Goal: Task Accomplishment & Management: Manage account settings

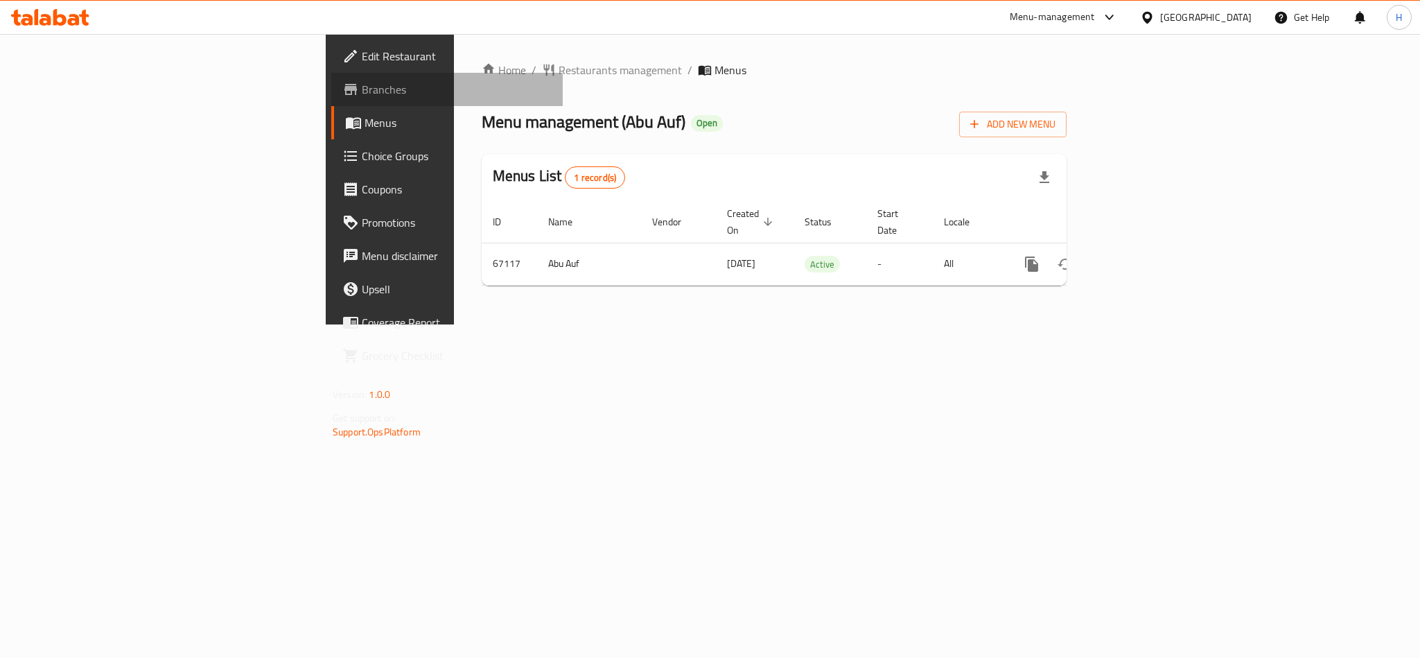
click at [331, 98] on link "Branches" at bounding box center [446, 89] width 231 height 33
click at [913, 121] on div "Menu management ( Abu Auf ) Open Add New Menu" at bounding box center [774, 121] width 585 height 31
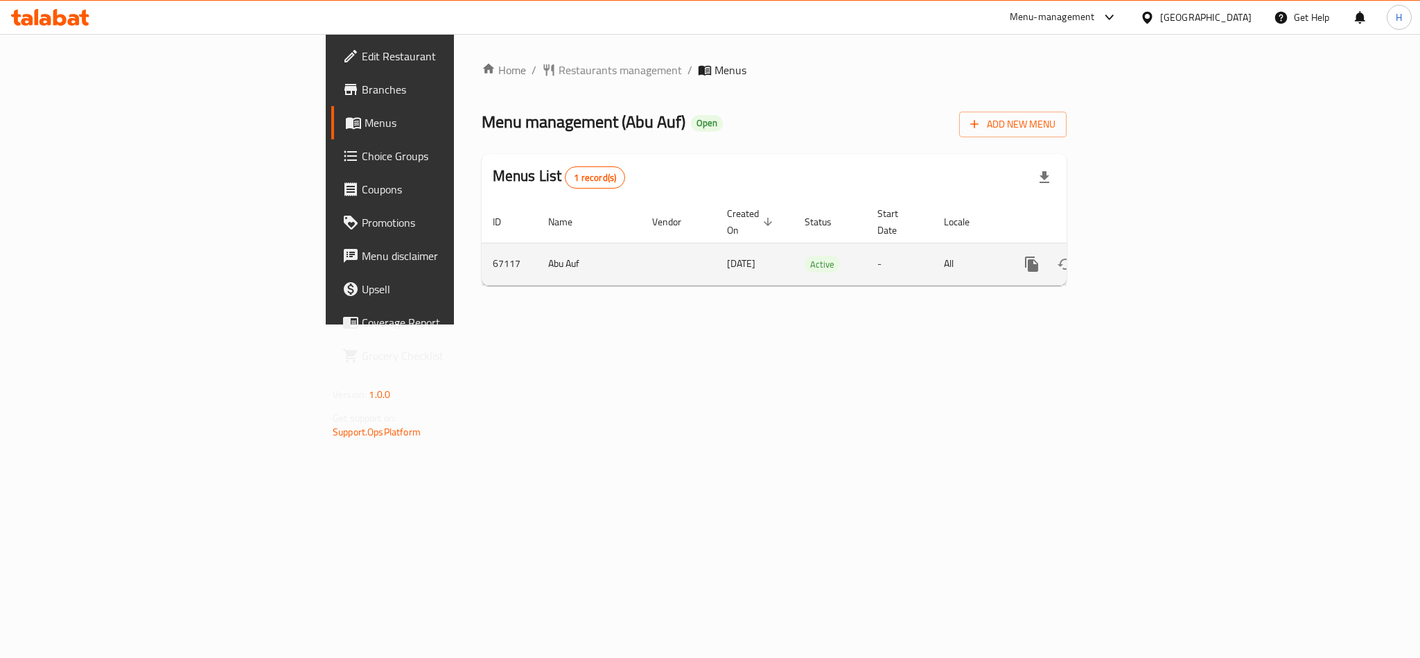
click at [1148, 261] on link "enhanced table" at bounding box center [1131, 263] width 33 height 33
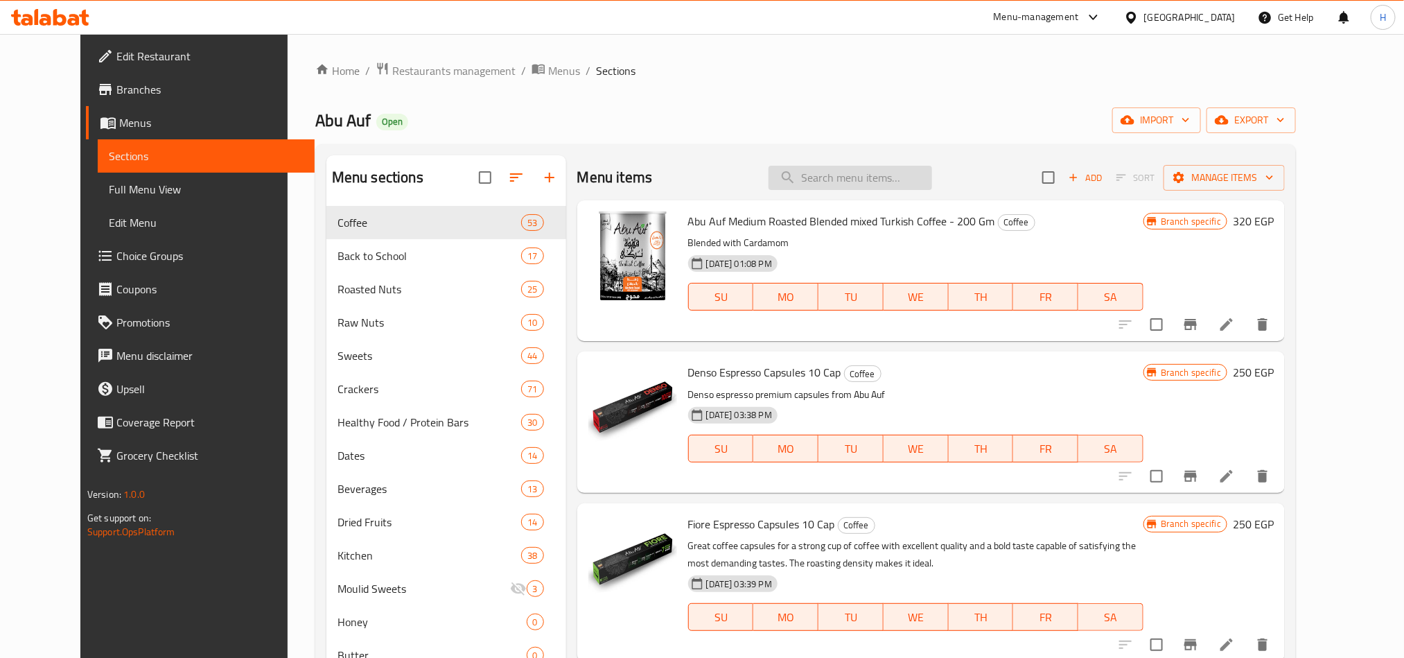
click at [857, 181] on input "search" at bounding box center [851, 178] width 164 height 24
paste input "Hot Chocolate Bundle - 150 GM"
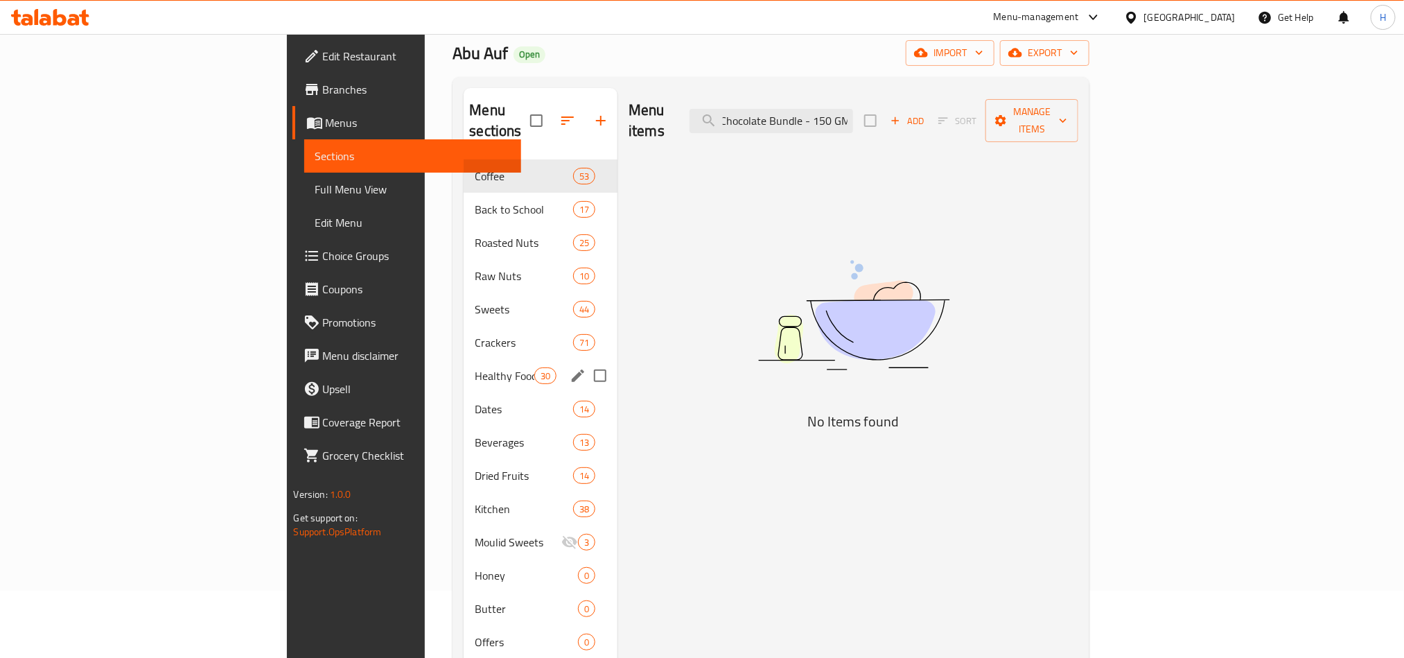
scroll to position [104, 0]
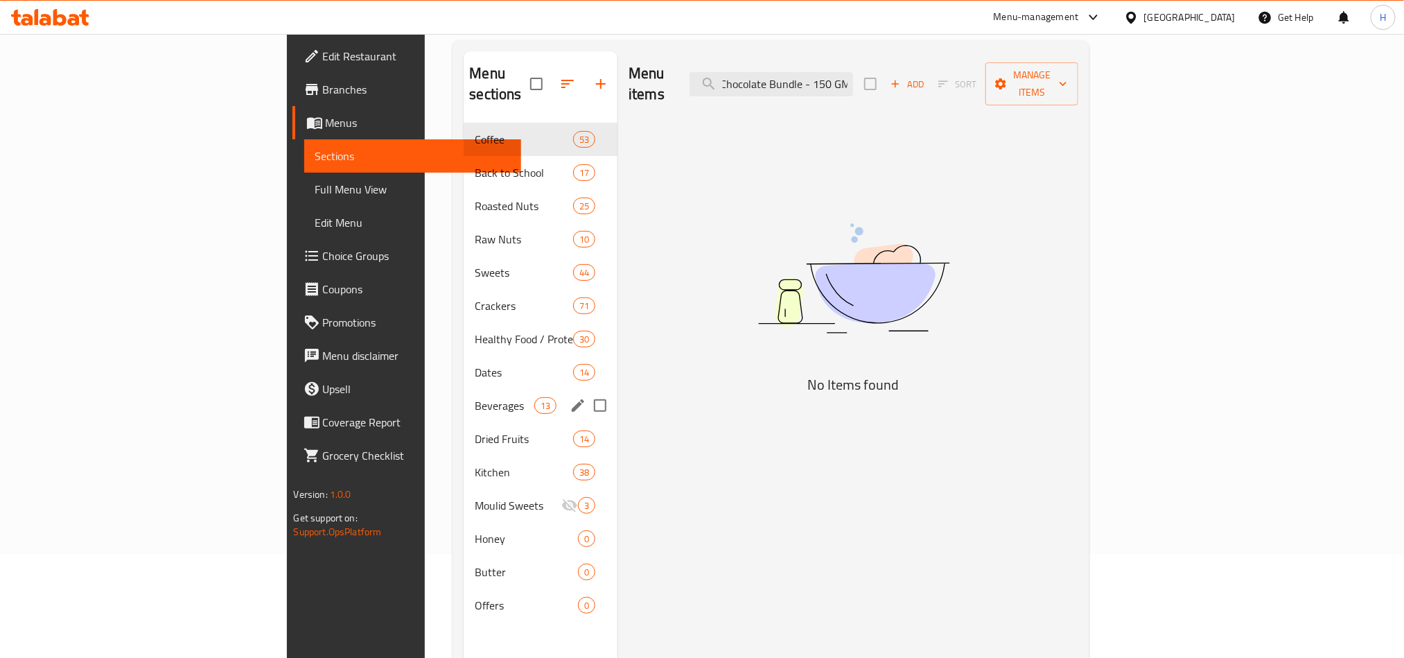
click at [475, 397] on span "Beverages" at bounding box center [504, 405] width 59 height 17
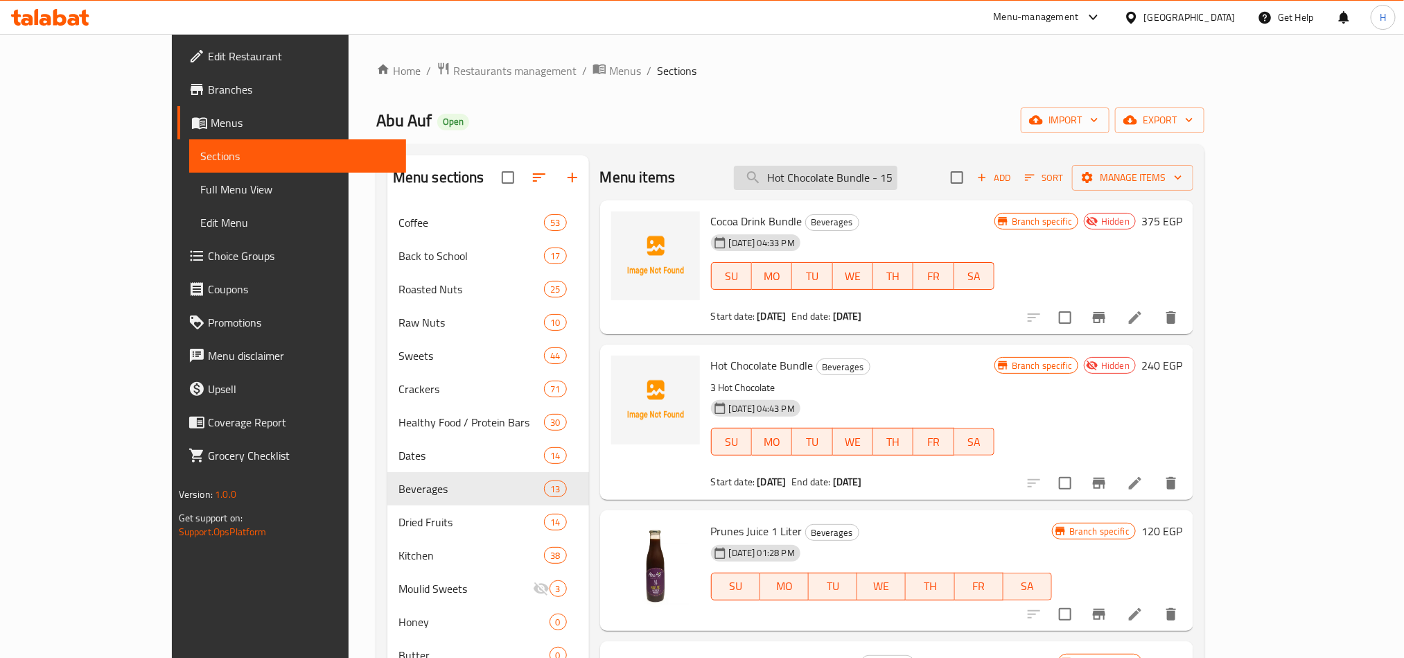
click at [897, 169] on input "Hot Chocolate Bundle - 150 GM" at bounding box center [816, 178] width 164 height 24
drag, startPoint x: 922, startPoint y: 169, endPoint x: 974, endPoint y: 167, distance: 52.0
click at [974, 167] on div "Menu items Hot Chocolate Bundle - 150 GM Add Sort Manage items" at bounding box center [896, 177] width 593 height 45
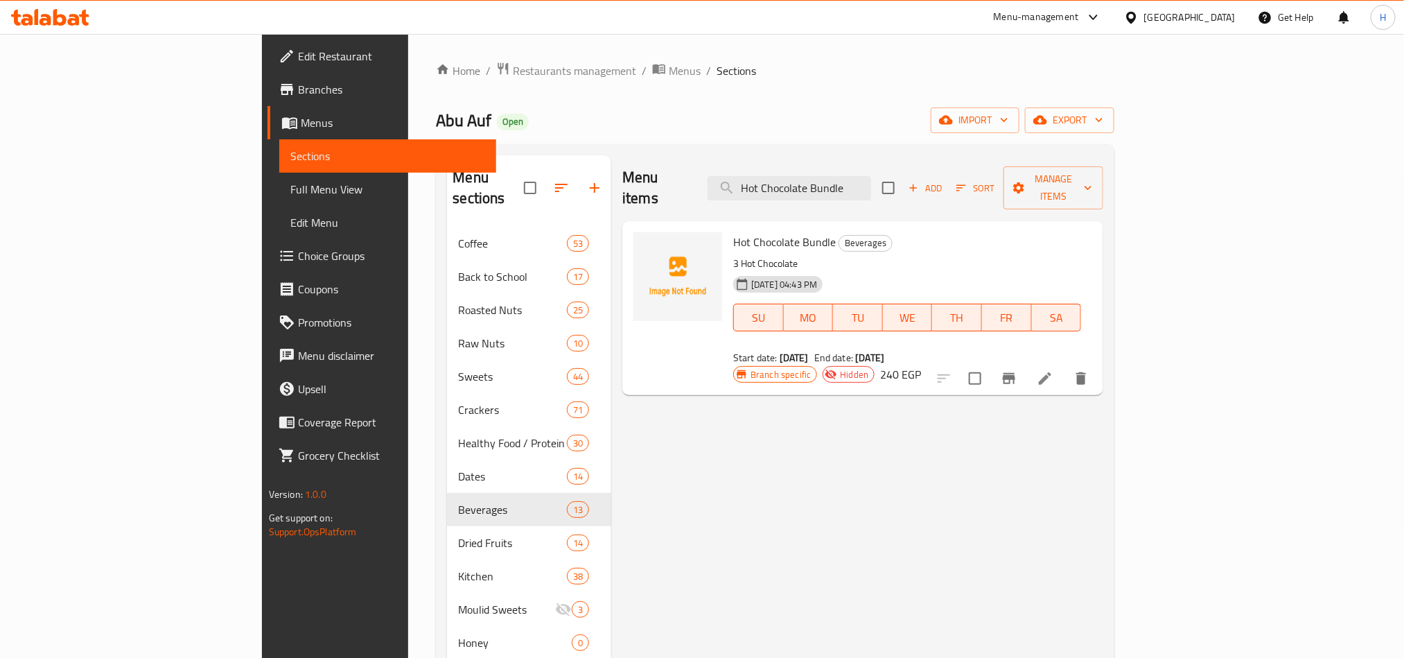
type input "Hot Chocolate Bundle"
click at [1064, 366] on li at bounding box center [1045, 378] width 39 height 25
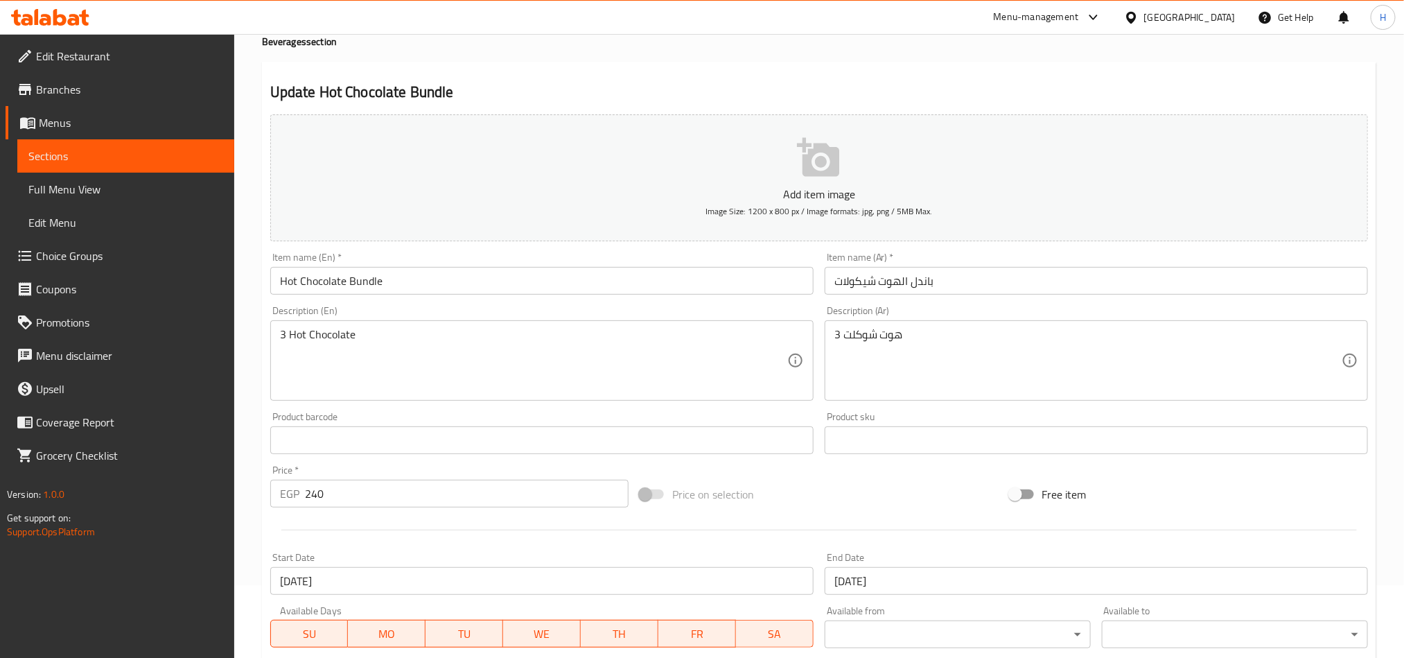
scroll to position [104, 0]
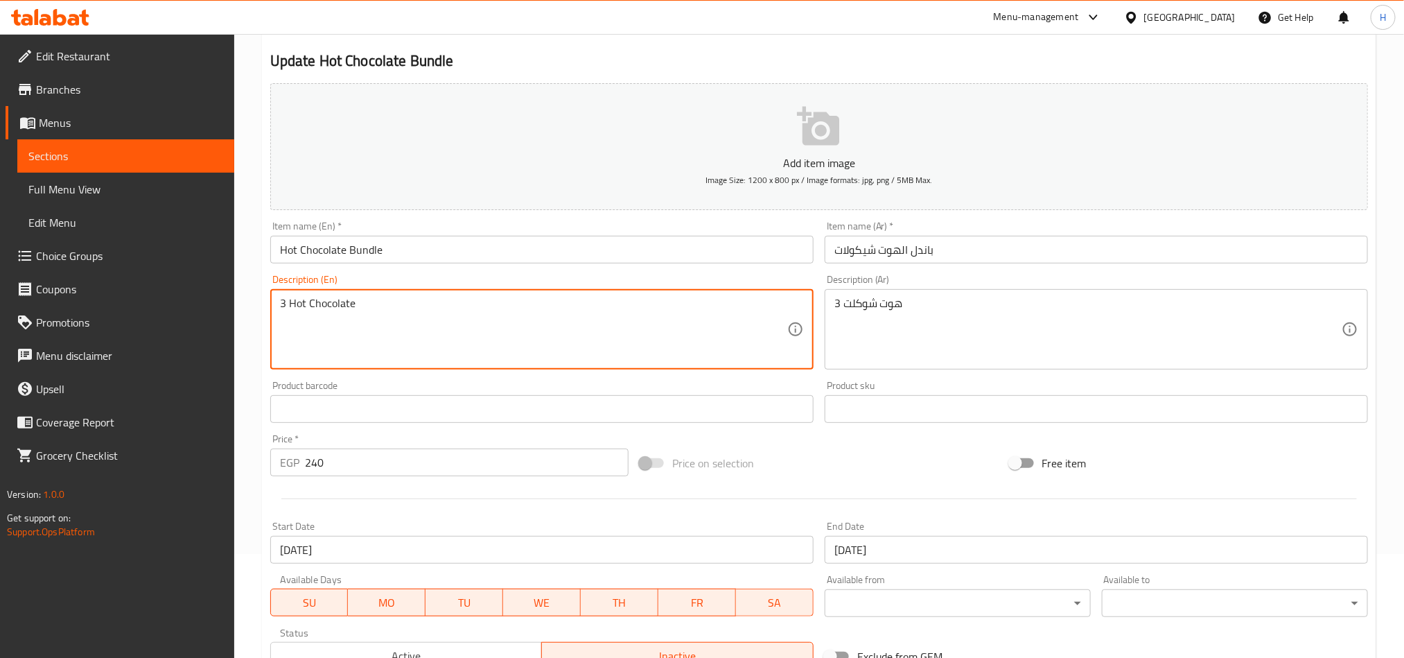
drag, startPoint x: 369, startPoint y: 306, endPoint x: 275, endPoint y: 304, distance: 93.6
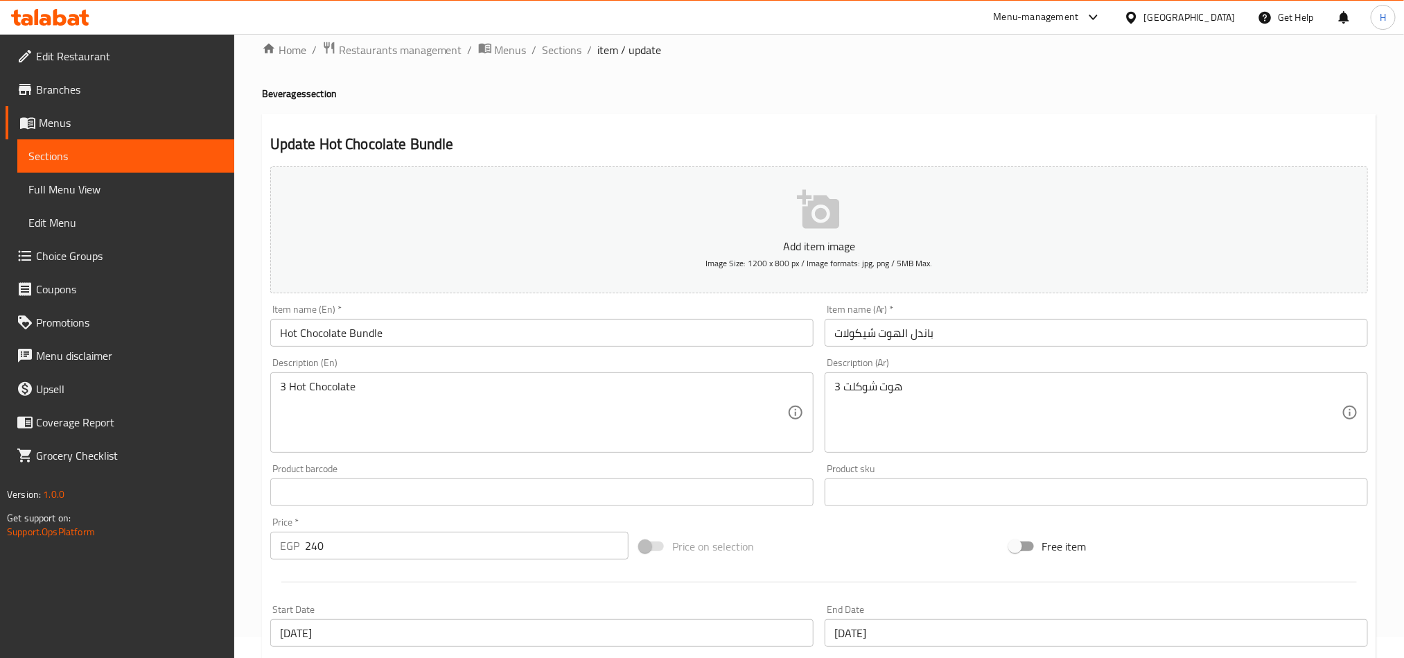
scroll to position [0, 0]
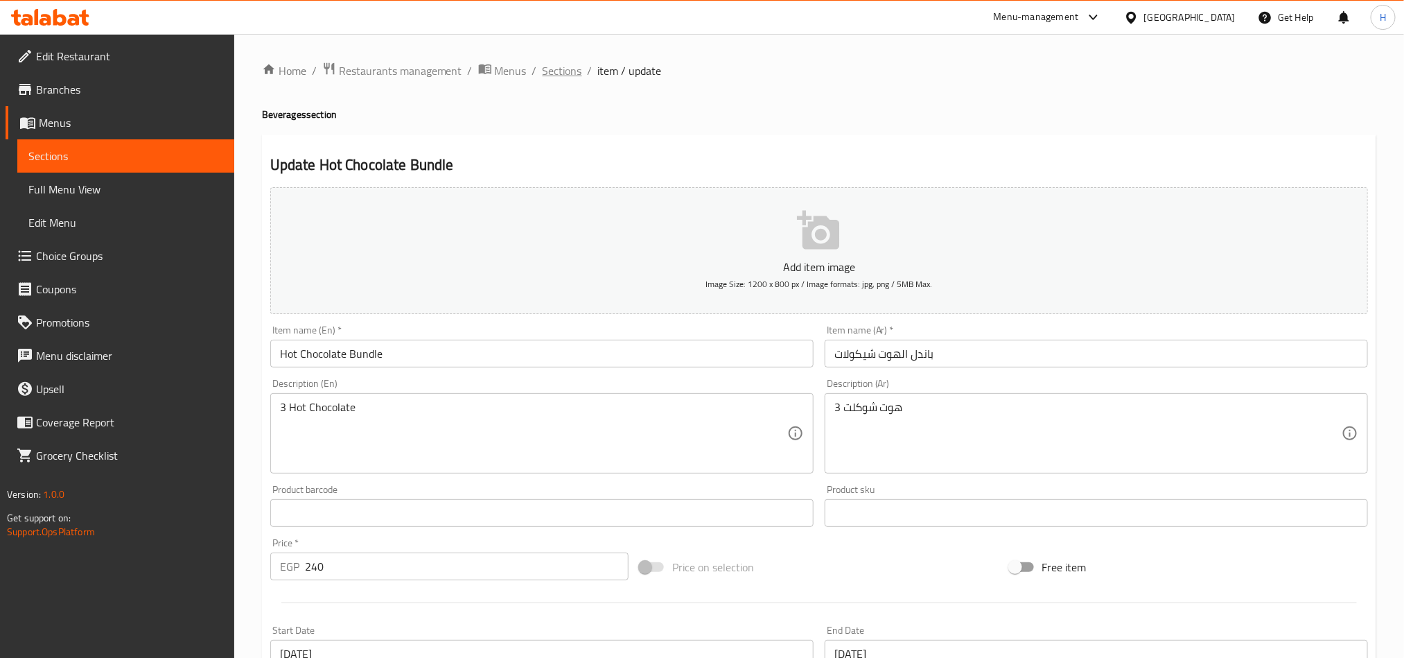
click at [576, 73] on span "Sections" at bounding box center [562, 70] width 39 height 17
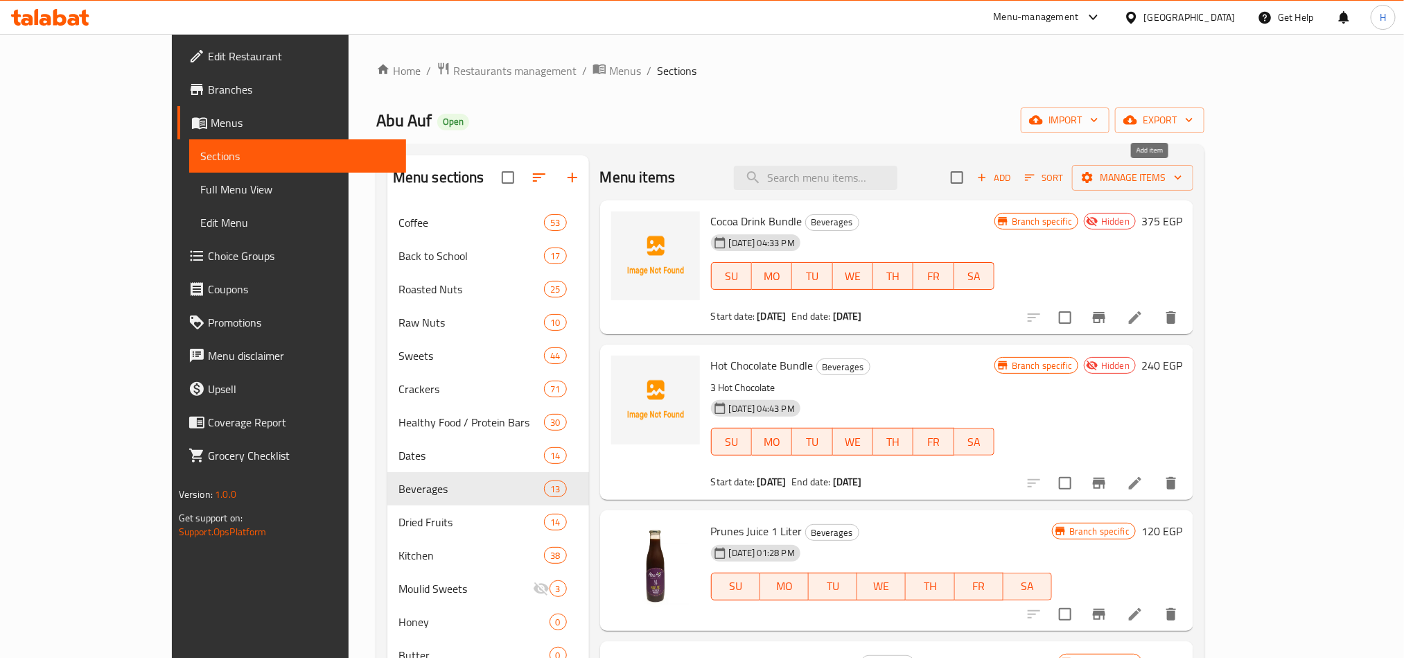
click at [1012, 182] on span "Add" at bounding box center [993, 178] width 37 height 16
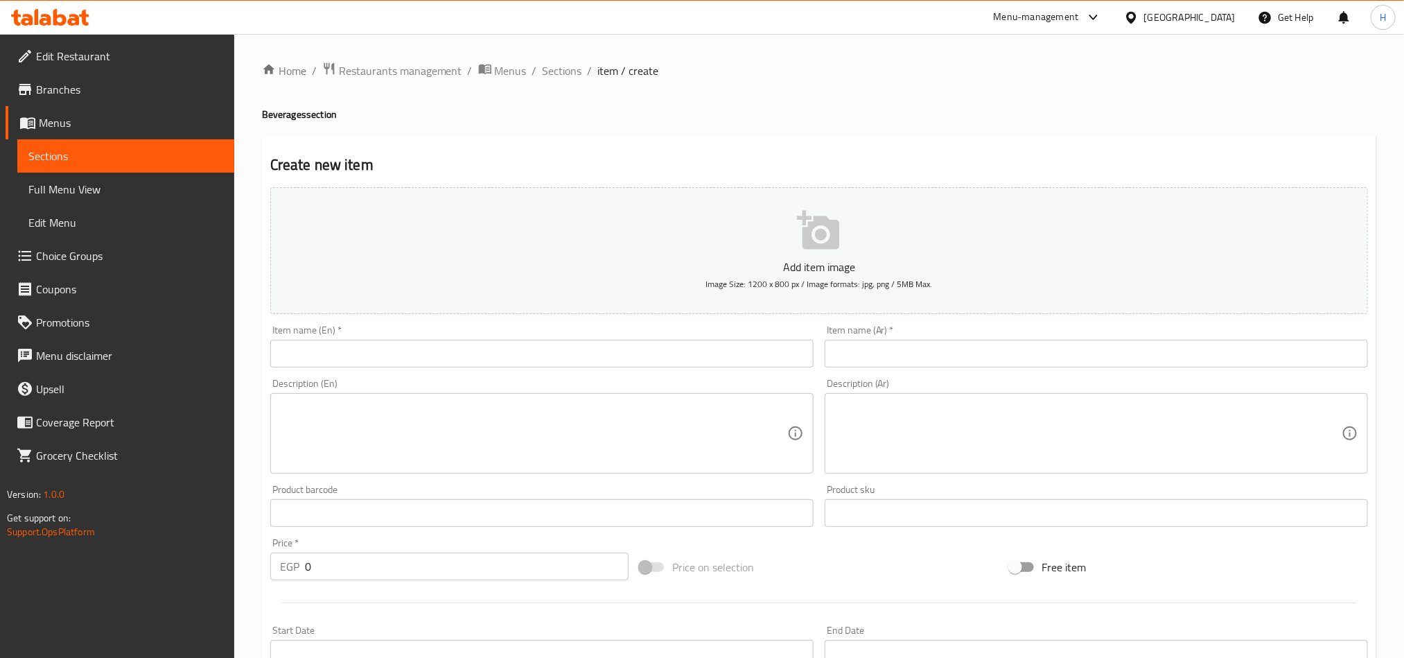
click at [656, 356] on input "text" at bounding box center [541, 354] width 543 height 28
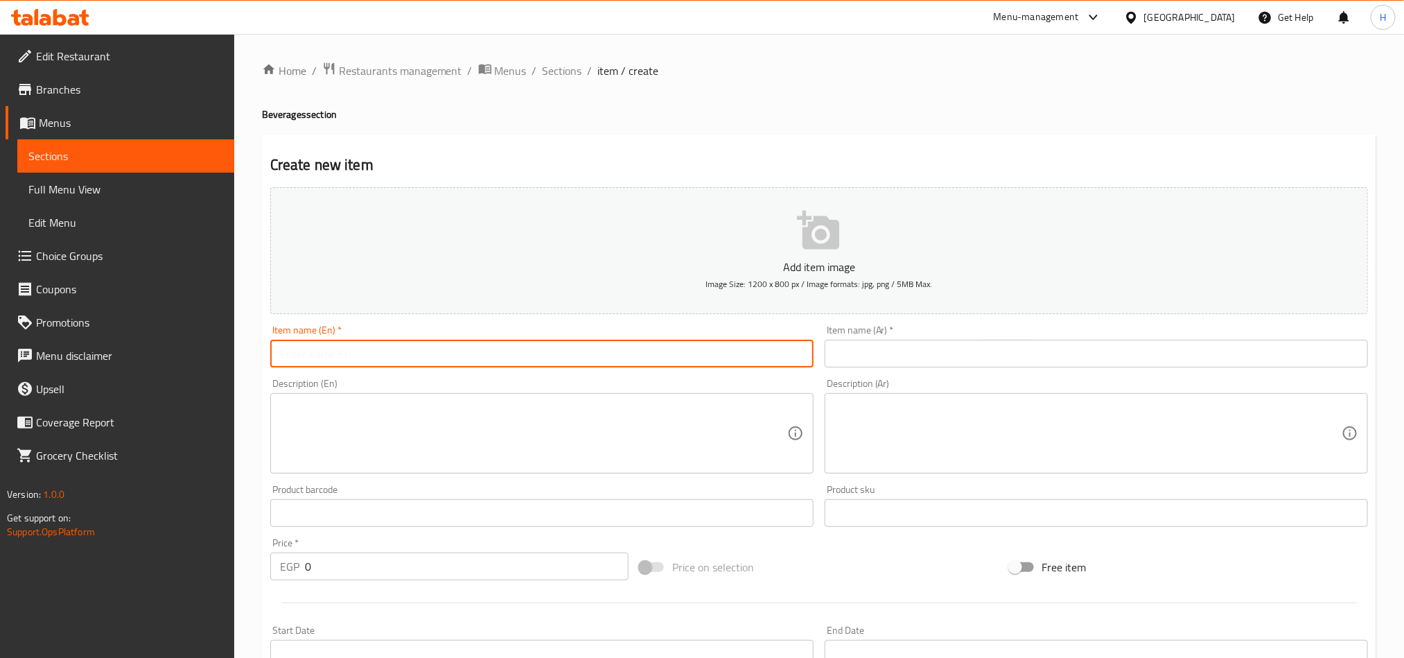
paste input "Hot Chocolate Bundle - 150 GM"
type input "Hot Chocolate Bundle - 150 GM"
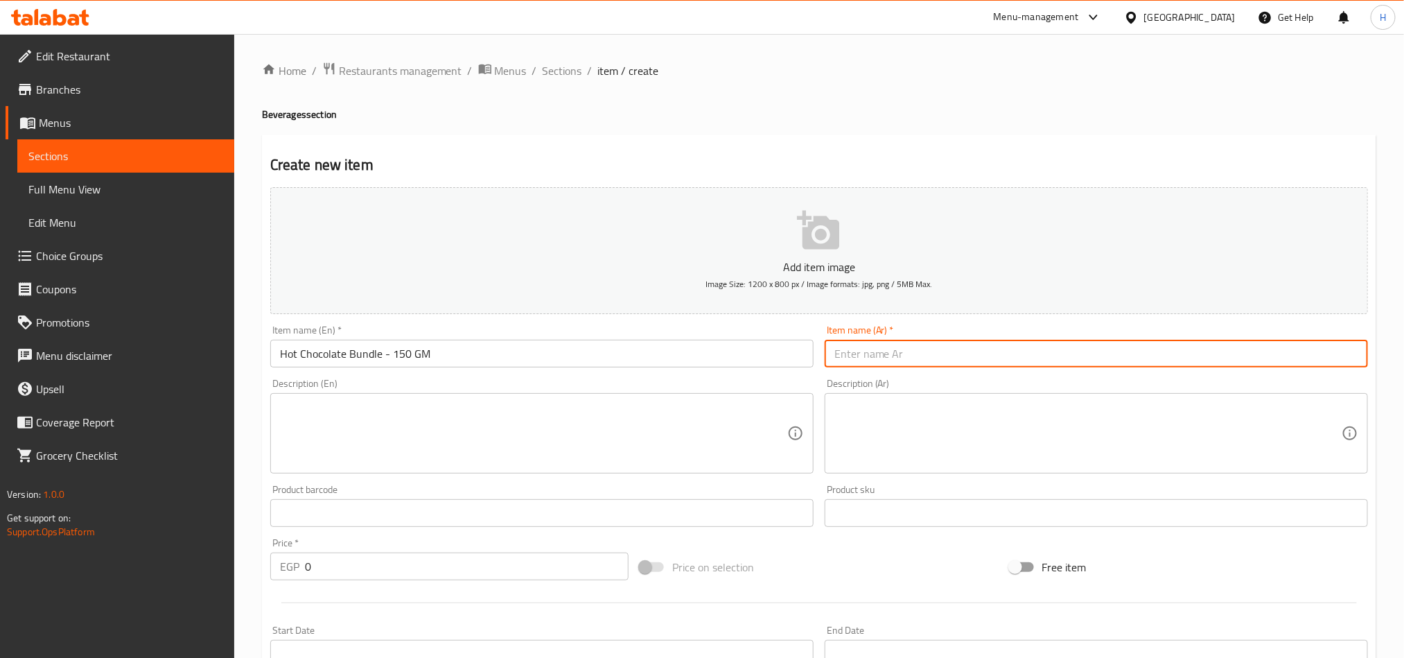
click at [994, 362] on input "text" at bounding box center [1096, 354] width 543 height 28
click at [188, 154] on span "Sections" at bounding box center [125, 156] width 195 height 17
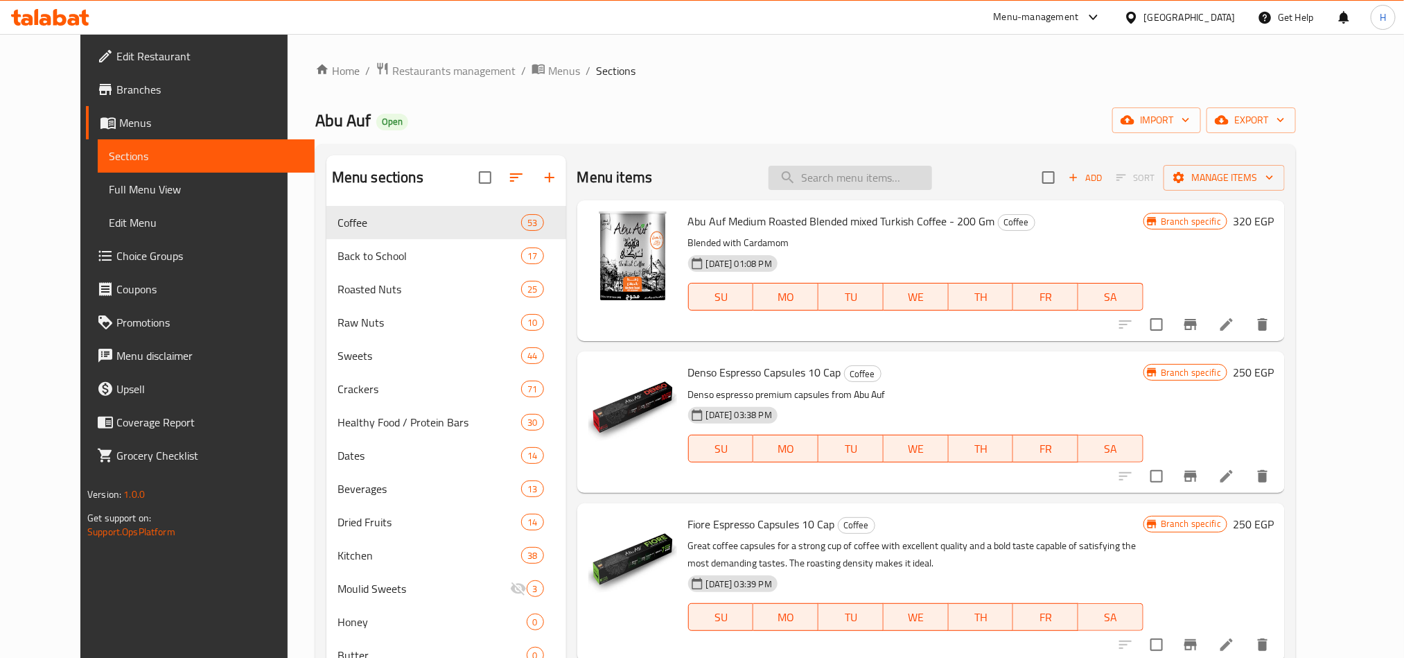
click at [873, 177] on input "search" at bounding box center [851, 178] width 164 height 24
paste input "Hot Chocolate Bundle - 150 GM"
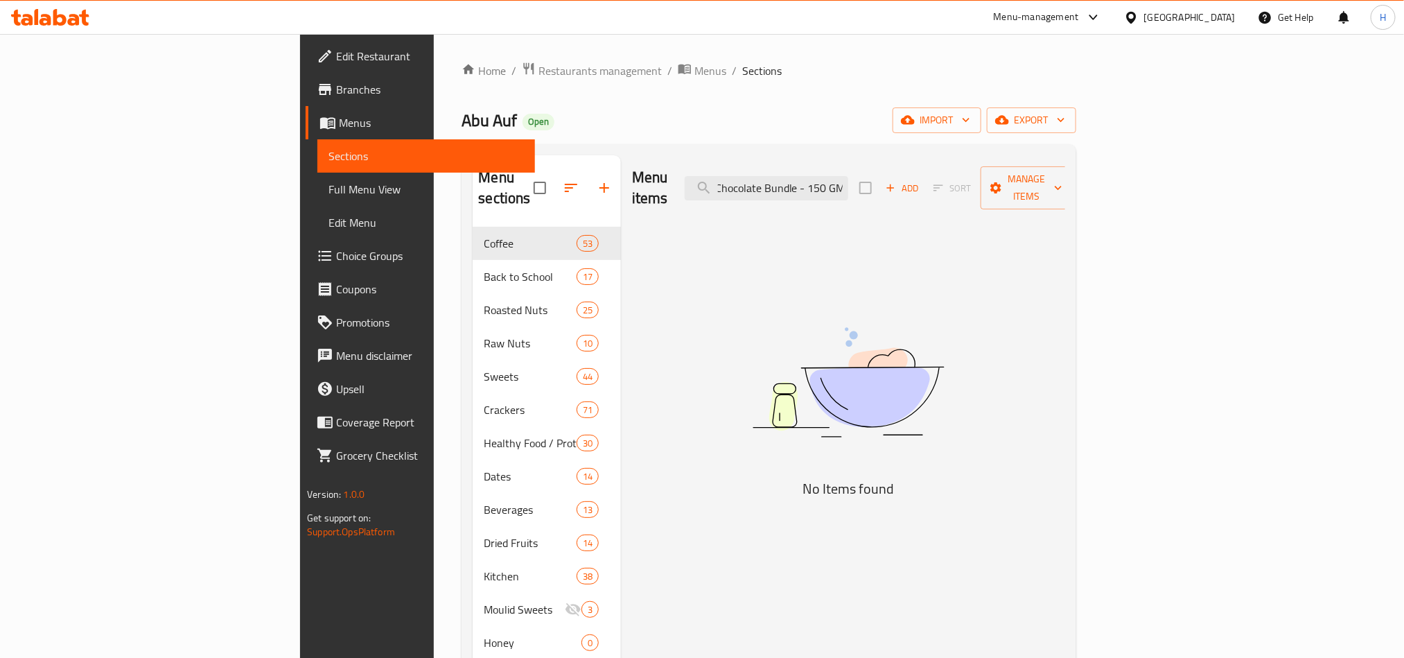
scroll to position [0, 24]
drag, startPoint x: 911, startPoint y: 186, endPoint x: 1004, endPoint y: 185, distance: 92.9
click at [1004, 185] on div "Menu items Hot Chocolate Bundle - 150 GM Add Sort Manage items" at bounding box center [848, 188] width 433 height 66
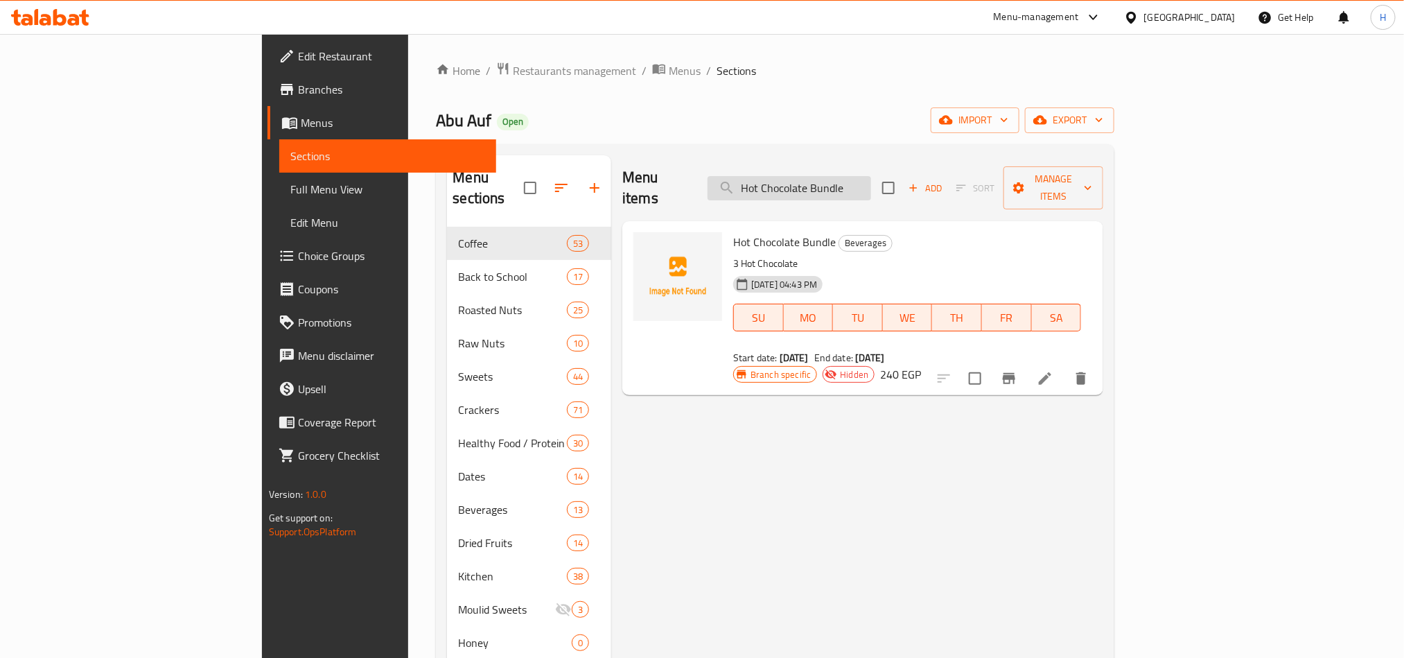
click at [871, 189] on input "Hot Chocolate Bundle" at bounding box center [790, 188] width 164 height 24
paste input "Cocoa Powder"
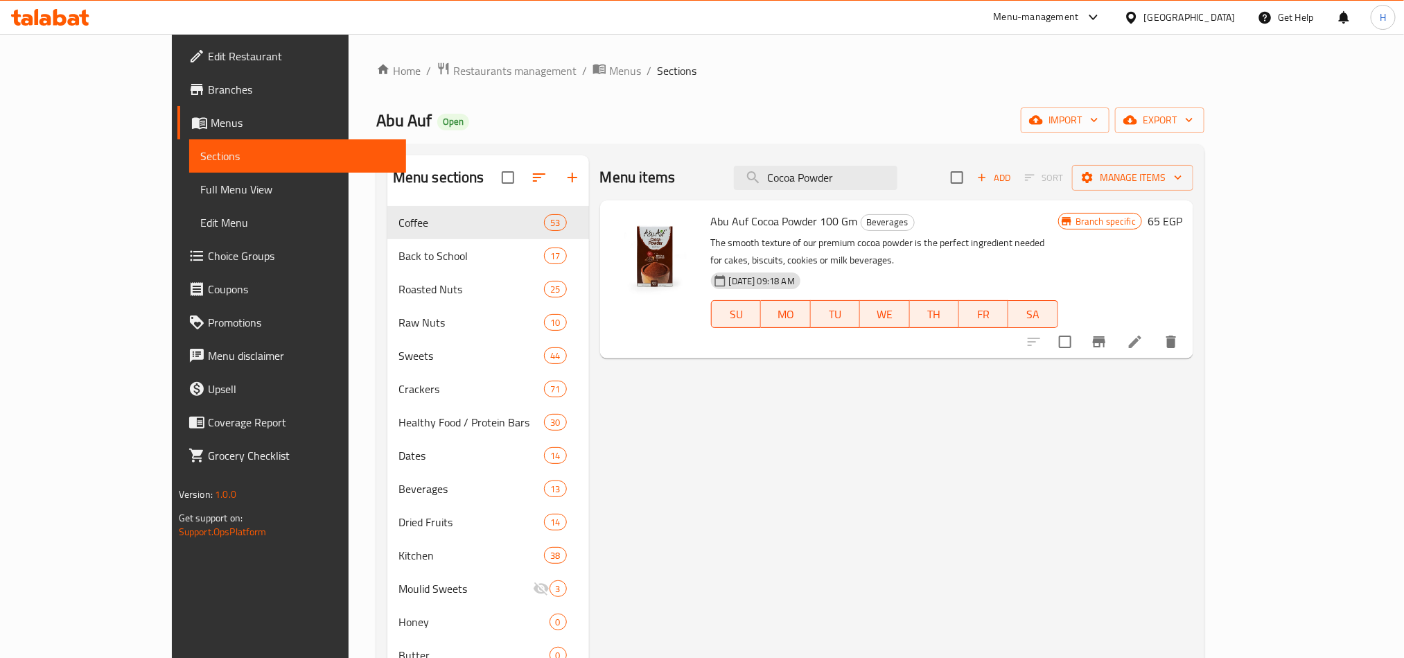
type input "Cocoa Powder"
click at [1154, 329] on li at bounding box center [1135, 341] width 39 height 25
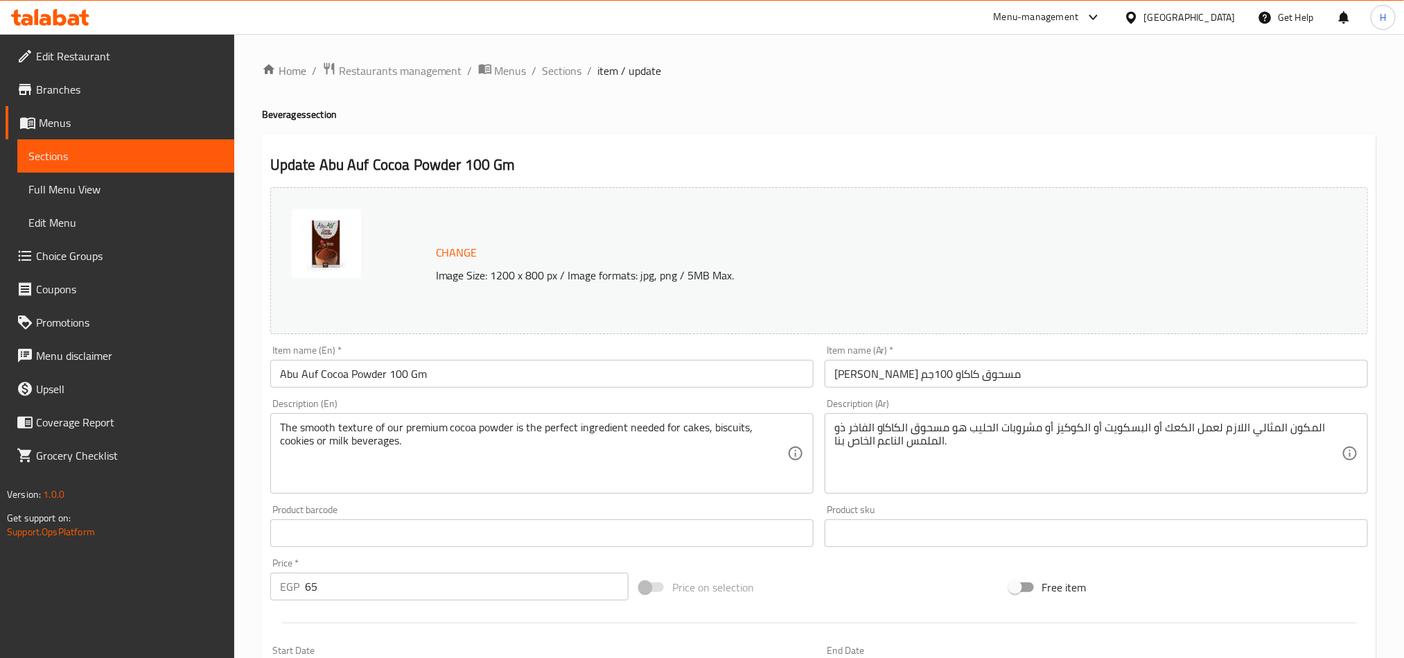
click at [1117, 380] on input "[PERSON_NAME] مسحوق كاكاو 100جم" at bounding box center [1096, 374] width 543 height 28
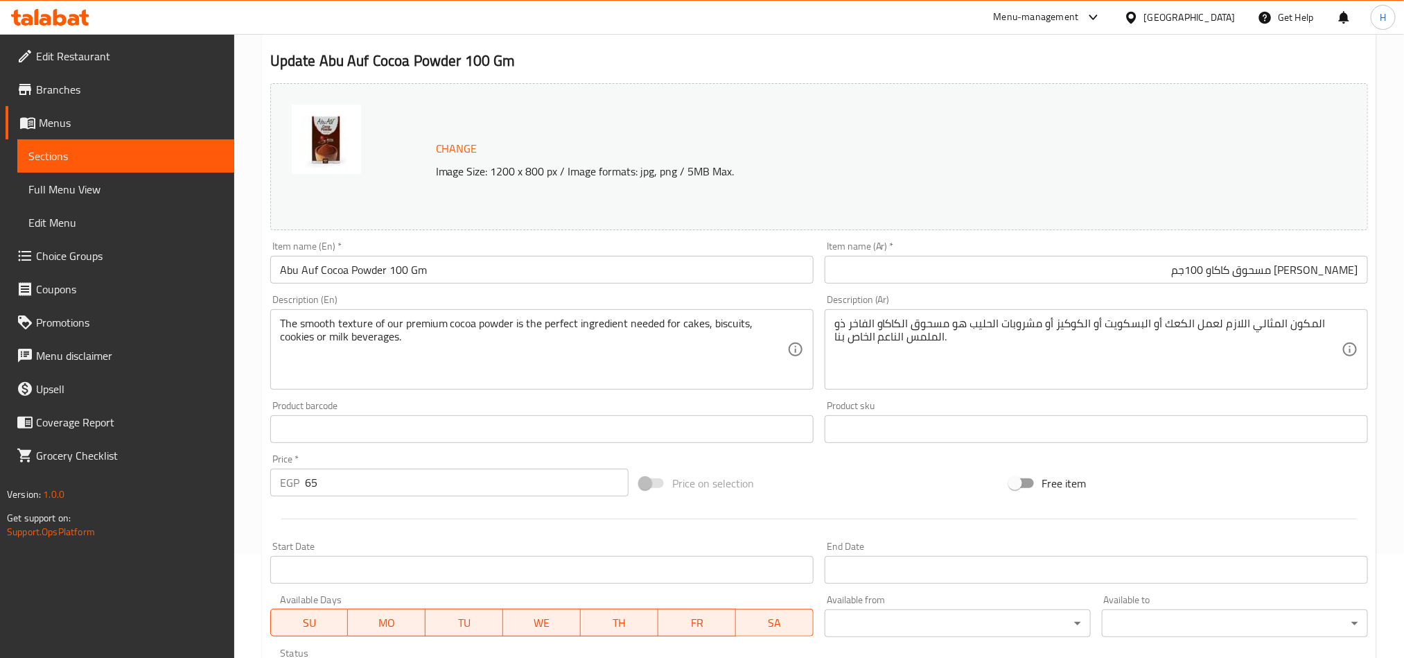
scroll to position [208, 0]
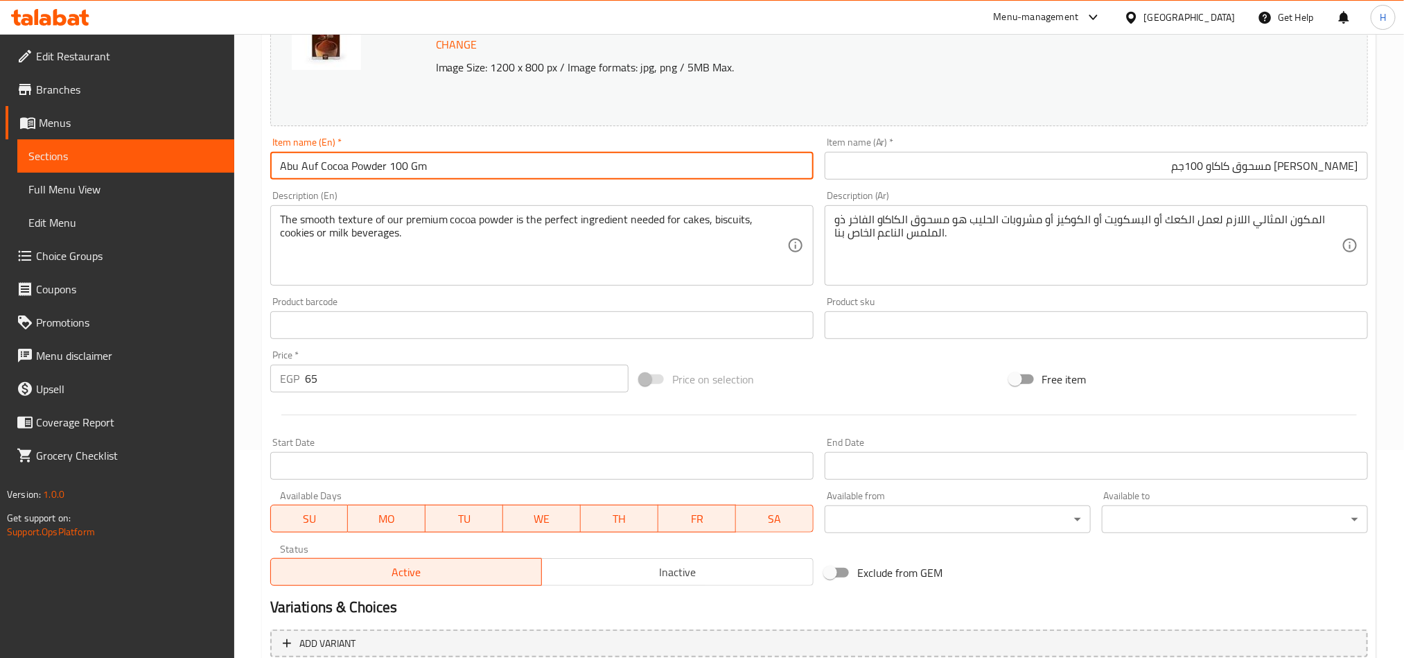
drag, startPoint x: 456, startPoint y: 165, endPoint x: 389, endPoint y: 167, distance: 67.3
click at [389, 167] on input "Abu Auf Cocoa Powder 100 Gm" at bounding box center [541, 166] width 543 height 28
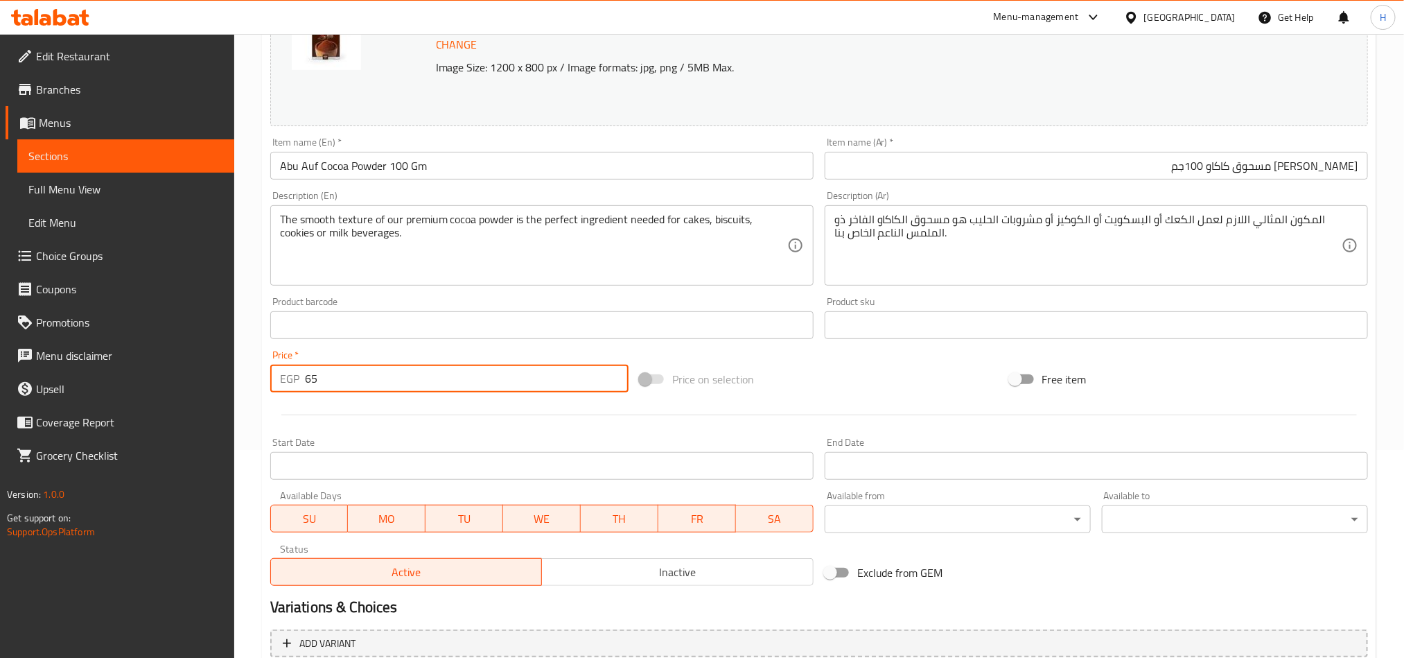
drag, startPoint x: 362, startPoint y: 383, endPoint x: 304, endPoint y: 379, distance: 57.7
click at [305, 379] on input "65" at bounding box center [467, 379] width 324 height 28
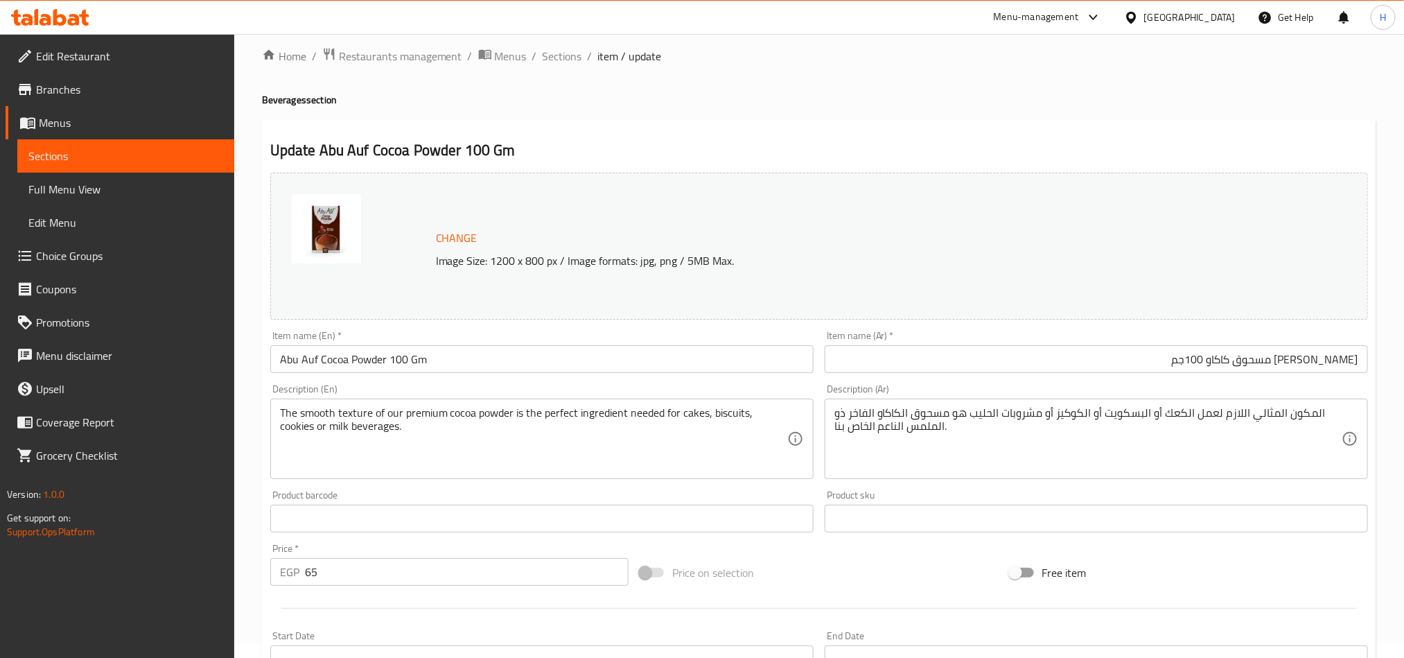
scroll to position [0, 0]
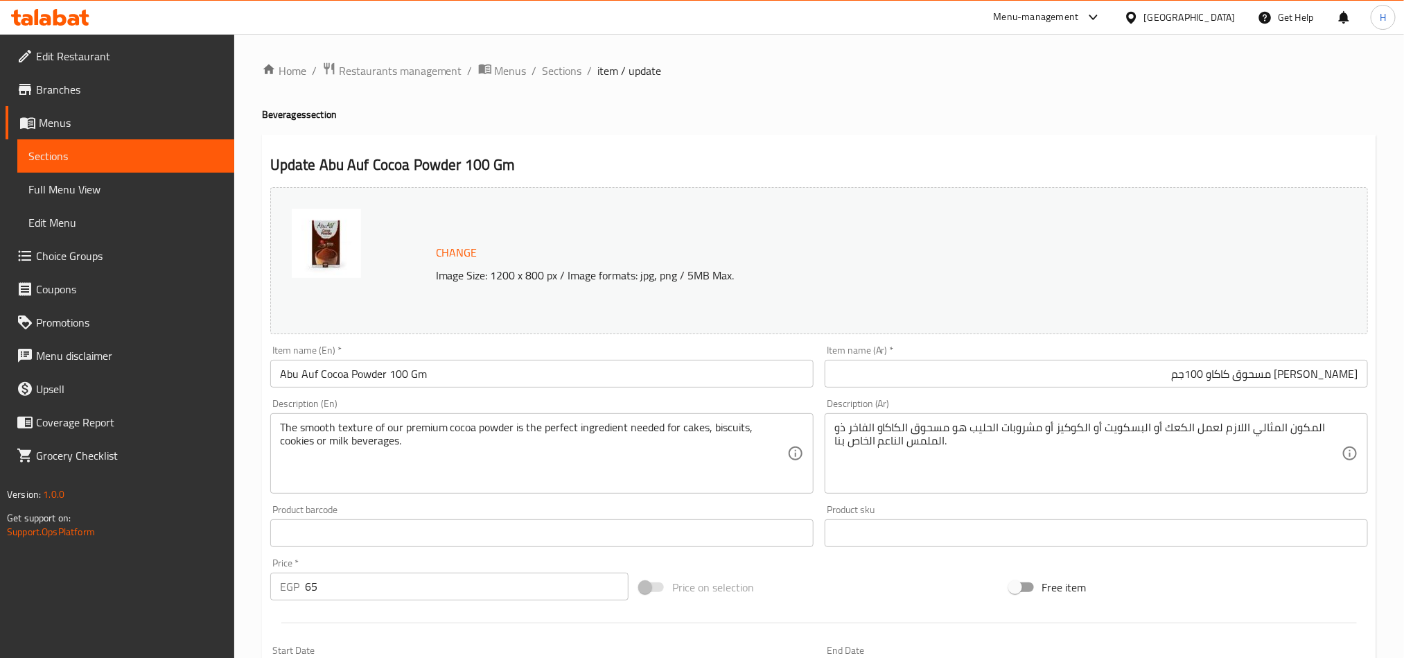
click at [541, 81] on div "Home / Restaurants management / Menus / Sections / item / update Beverages sect…" at bounding box center [819, 517] width 1114 height 910
click at [553, 77] on span "Sections" at bounding box center [562, 70] width 39 height 17
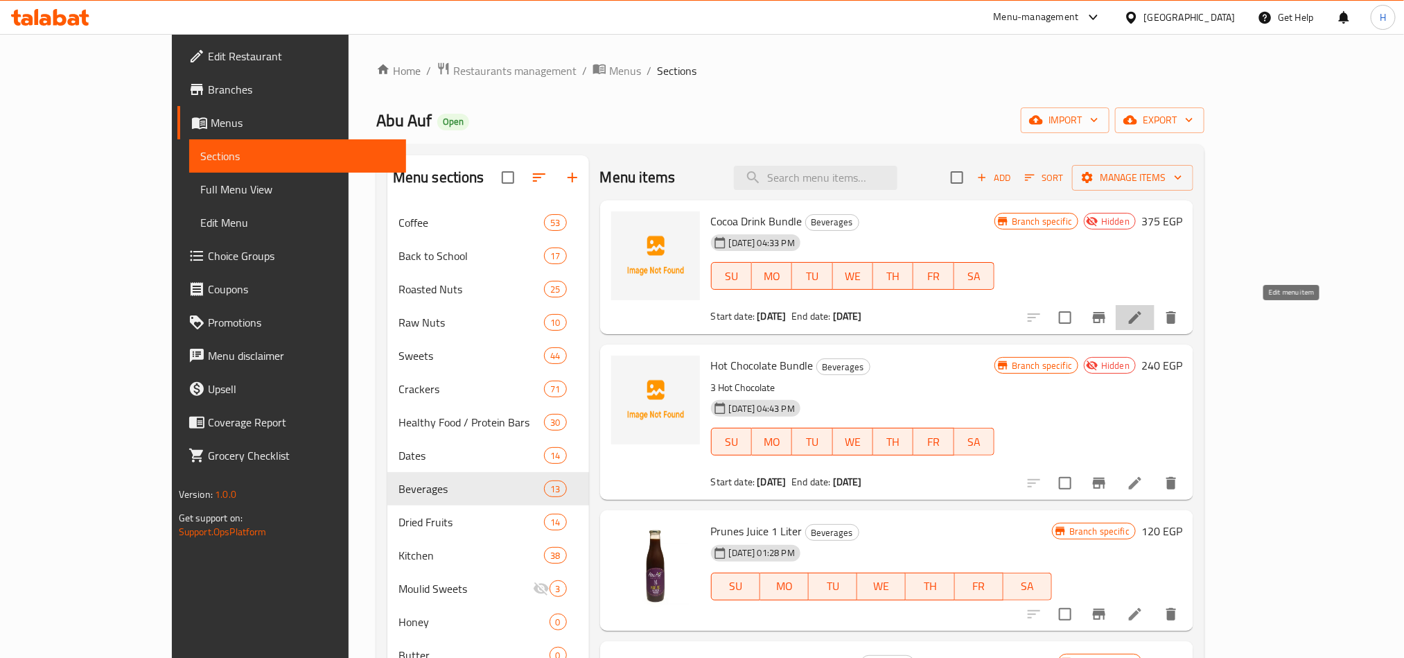
click at [1143, 325] on icon at bounding box center [1135, 317] width 17 height 17
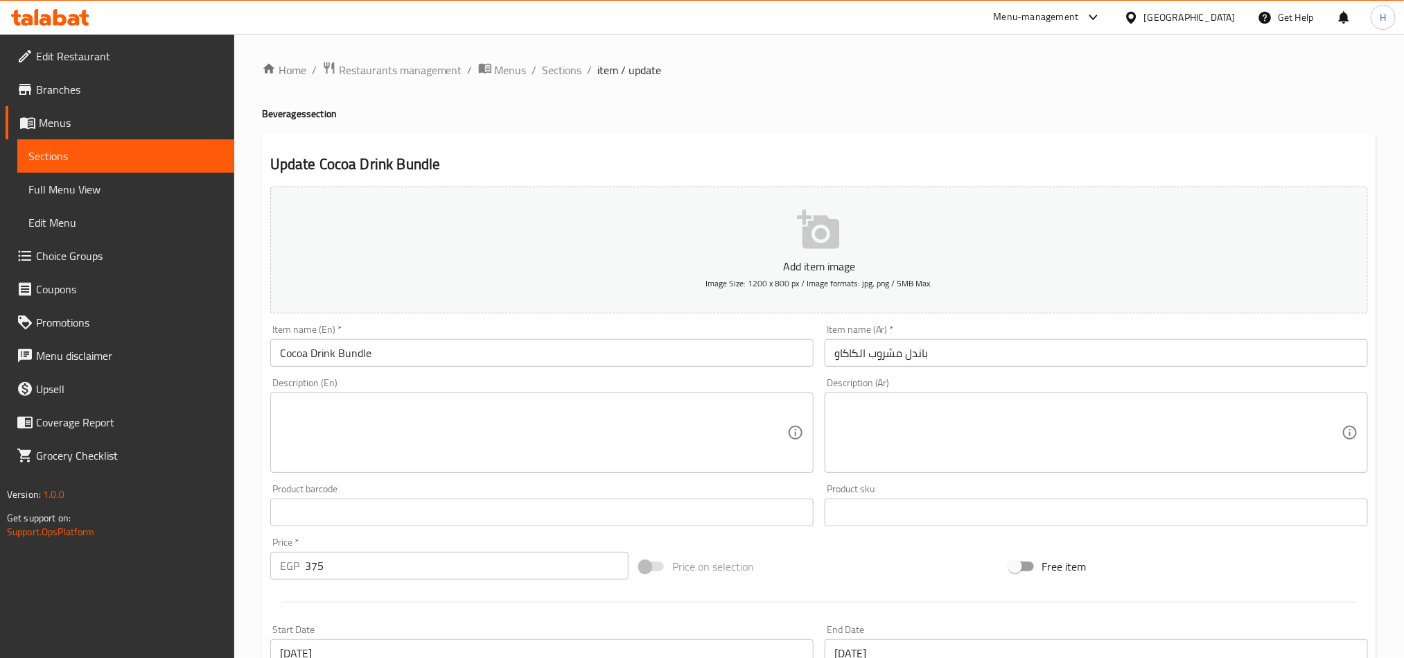
scroll to position [104, 0]
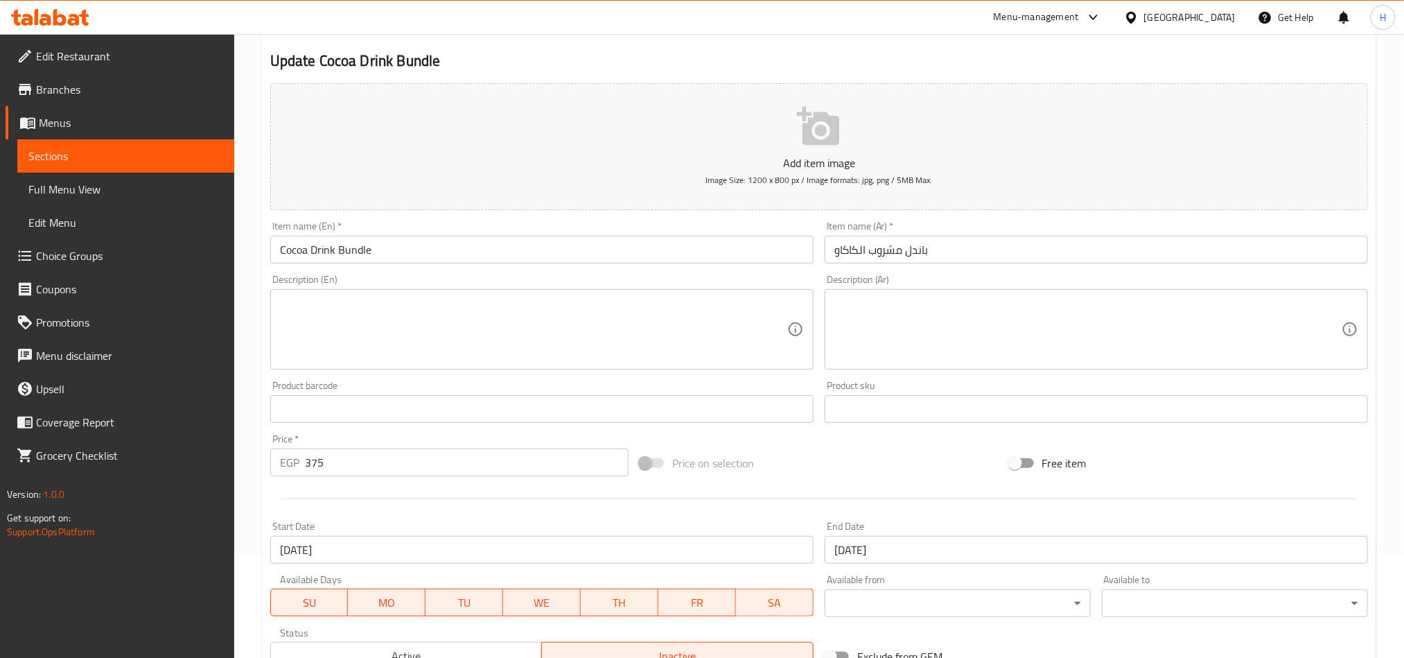
click at [148, 82] on span "Branches" at bounding box center [129, 89] width 187 height 17
